Goal: Task Accomplishment & Management: Complete application form

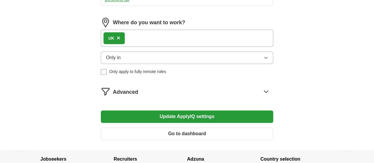
scroll to position [326, 0]
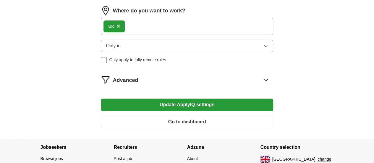
click at [138, 84] on span "Advanced" at bounding box center [125, 80] width 25 height 8
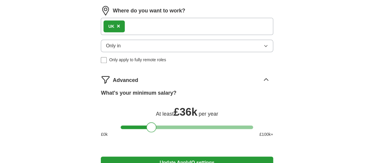
click at [151, 129] on div at bounding box center [187, 127] width 132 height 4
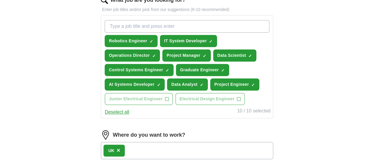
scroll to position [199, 0]
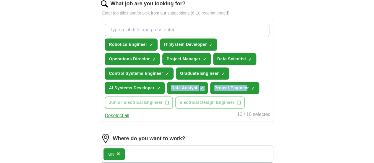
drag, startPoint x: 284, startPoint y: 119, endPoint x: 200, endPoint y: 111, distance: 84.6
click at [200, 111] on div "ApplyIQ Let ApplyIQ do the hard work of searching and applying for jobs. Just t…" at bounding box center [187, 71] width 302 height 505
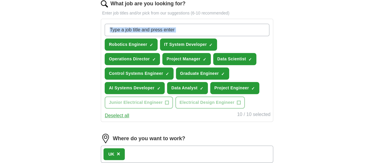
drag, startPoint x: 57, startPoint y: 39, endPoint x: 82, endPoint y: 32, distance: 26.8
click at [82, 32] on div "ApplyIQ Let ApplyIQ do the hard work of searching and applying for jobs. Just t…" at bounding box center [187, 71] width 302 height 505
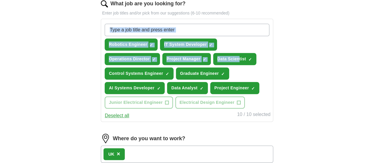
drag, startPoint x: 92, startPoint y: 35, endPoint x: 136, endPoint y: 68, distance: 55.9
click at [147, 71] on div "ApplyIQ Let ApplyIQ do the hard work of searching and applying for jobs. Just t…" at bounding box center [187, 71] width 302 height 505
click at [95, 55] on div "Let ApplyIQ do the hard work of searching and applying for jobs. Just tell us w…" at bounding box center [187, 88] width 227 height 472
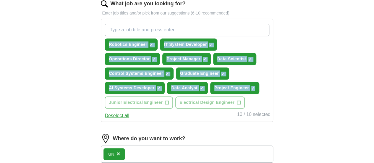
drag, startPoint x: 109, startPoint y: 42, endPoint x: 212, endPoint y: 107, distance: 122.4
click at [212, 107] on div "Let ApplyIQ do the hard work of searching and applying for jobs. Just tell us w…" at bounding box center [187, 88] width 227 height 472
copy div "Robotics Engineer ✓ × IT System Developer ✓ × Operations Director ✓ × Project M…"
click at [275, 100] on div "Let ApplyIQ do the hard work of searching and applying for jobs. Just tell us w…" at bounding box center [187, 88] width 227 height 472
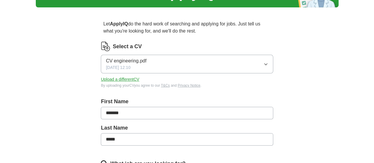
scroll to position [39, 0]
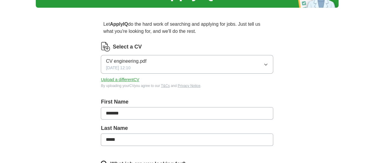
click at [139, 79] on button "Upload a different CV" at bounding box center [120, 80] width 38 height 6
click at [136, 80] on button "Upload a different CV" at bounding box center [120, 80] width 38 height 6
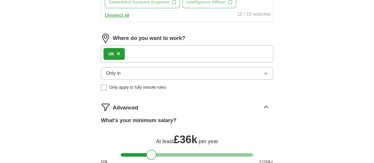
scroll to position [299, 0]
click at [206, 79] on button "Only in" at bounding box center [187, 73] width 172 height 12
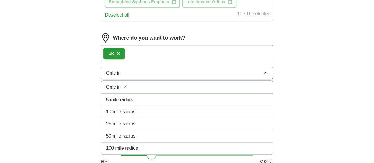
click at [156, 127] on div "25 mile radius" at bounding box center [187, 123] width 162 height 7
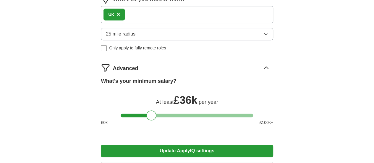
scroll to position [347, 0]
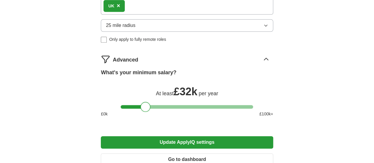
click at [145, 108] on div at bounding box center [187, 107] width 132 height 4
click at [148, 112] on div at bounding box center [145, 107] width 10 height 10
click at [149, 112] on div at bounding box center [145, 107] width 10 height 10
click at [151, 108] on div at bounding box center [187, 107] width 132 height 4
click at [148, 112] on div at bounding box center [151, 107] width 10 height 10
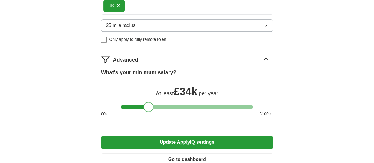
click at [146, 112] on div at bounding box center [148, 107] width 10 height 10
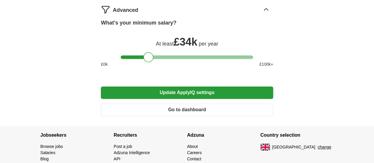
scroll to position [398, 0]
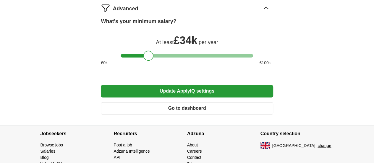
click at [177, 97] on button "Update ApplyIQ settings" at bounding box center [187, 91] width 172 height 12
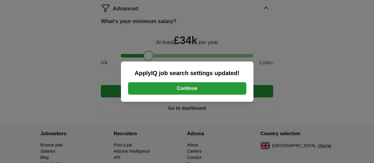
click at [185, 90] on button "Continue" at bounding box center [187, 88] width 118 height 12
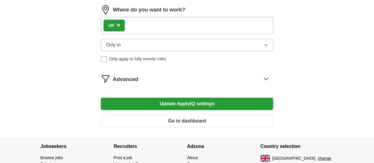
scroll to position [302, 0]
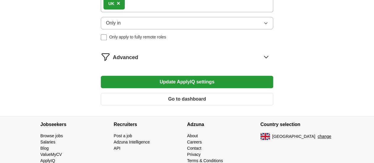
click at [138, 58] on span "Advanced" at bounding box center [125, 57] width 25 height 8
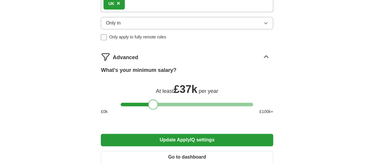
drag, startPoint x: 149, startPoint y: 104, endPoint x: 154, endPoint y: 105, distance: 4.3
click at [154, 105] on div at bounding box center [153, 104] width 10 height 10
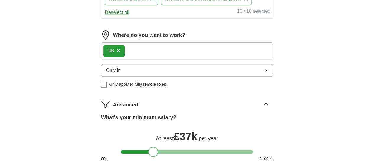
scroll to position [378, 0]
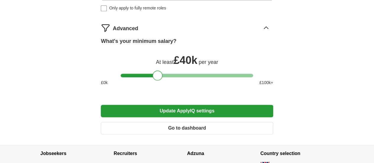
drag, startPoint x: 153, startPoint y: 102, endPoint x: 157, endPoint y: 102, distance: 3.8
click at [157, 80] on div at bounding box center [157, 75] width 10 height 10
drag, startPoint x: 158, startPoint y: 100, endPoint x: 154, endPoint y: 102, distance: 4.3
click at [154, 80] on div at bounding box center [153, 75] width 10 height 10
click at [168, 117] on button "Update ApplyIQ settings" at bounding box center [187, 111] width 172 height 12
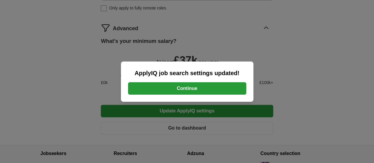
click at [183, 86] on button "Continue" at bounding box center [187, 88] width 118 height 12
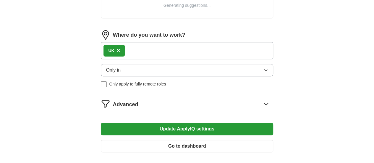
scroll to position [255, 0]
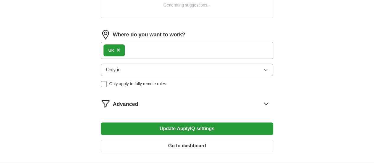
click at [138, 105] on span "Advanced" at bounding box center [125, 104] width 25 height 8
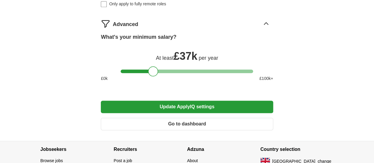
scroll to position [344, 0]
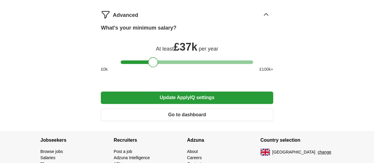
click at [185, 99] on button "Update ApplyIQ settings" at bounding box center [187, 97] width 172 height 12
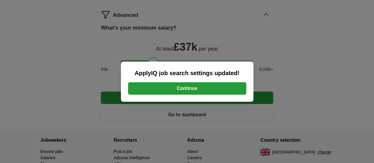
click at [197, 88] on button "Continue" at bounding box center [187, 88] width 118 height 12
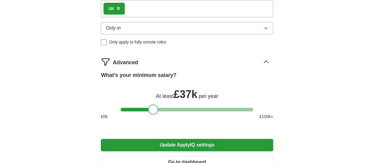
scroll to position [406, 0]
